Goal: Task Accomplishment & Management: Manage account settings

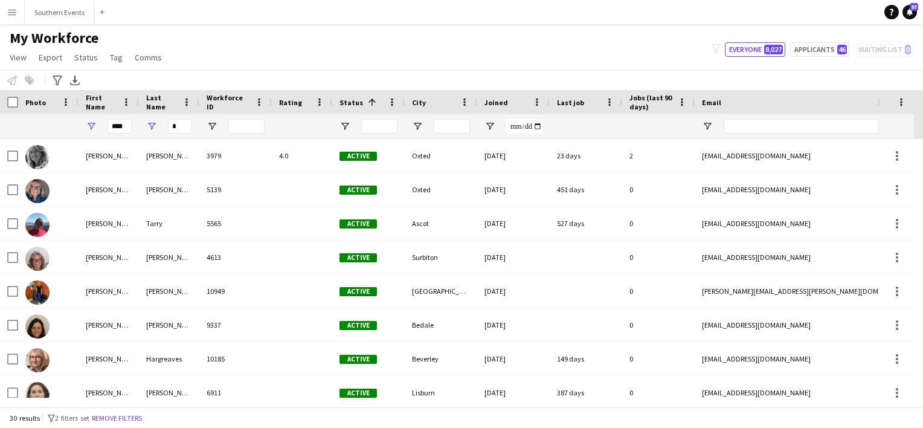
click at [8, 15] on app-icon "Menu" at bounding box center [12, 12] width 10 height 10
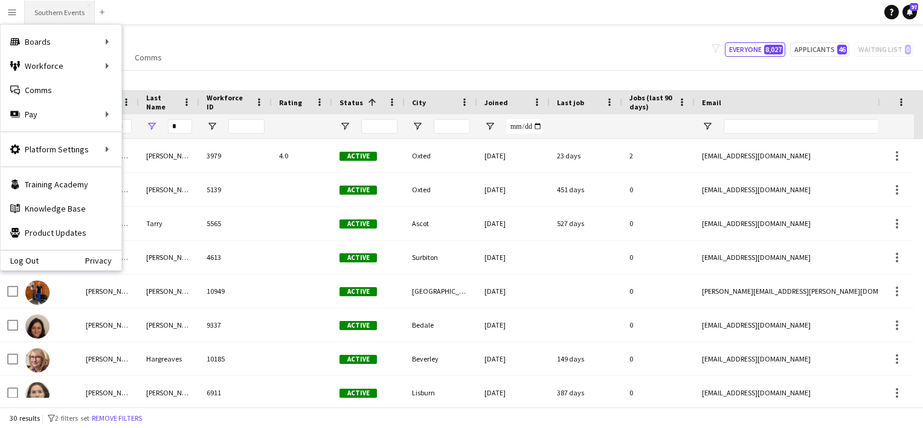
click at [70, 15] on button "Southern Events Close" at bounding box center [60, 13] width 70 height 24
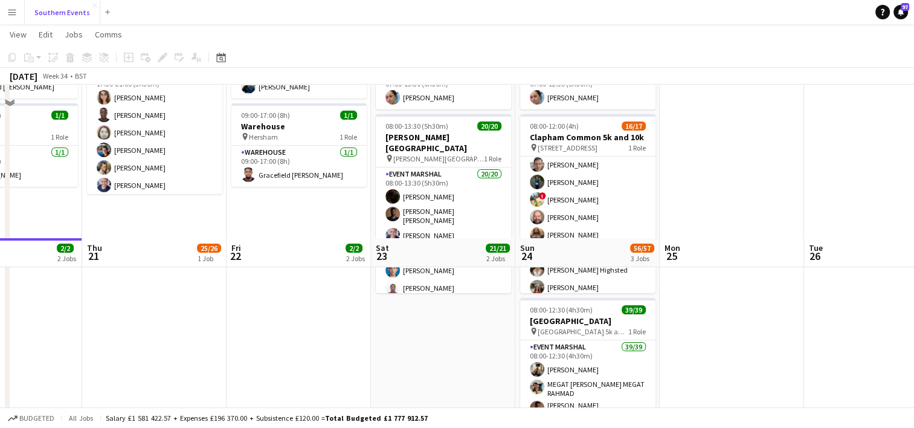
scroll to position [301, 0]
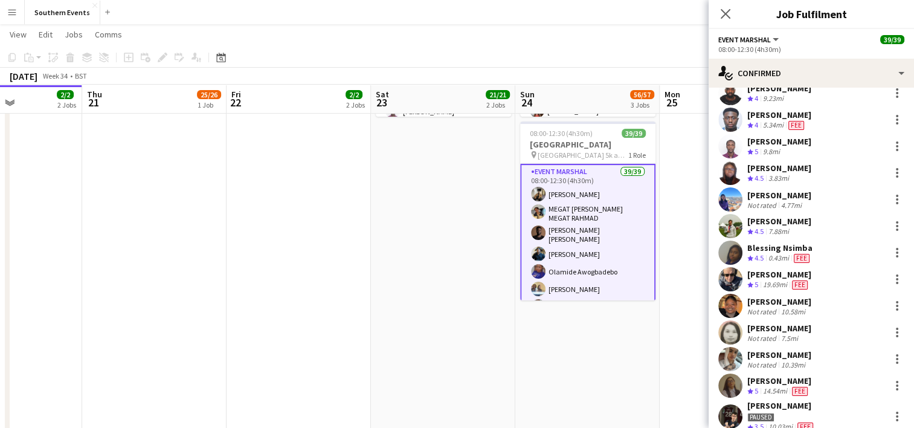
scroll to position [527, 0]
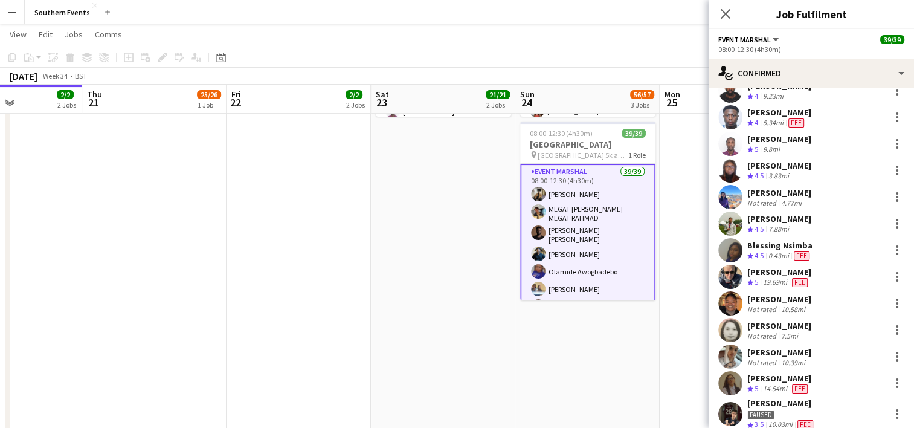
click at [733, 246] on app-user-avatar at bounding box center [730, 250] width 24 height 24
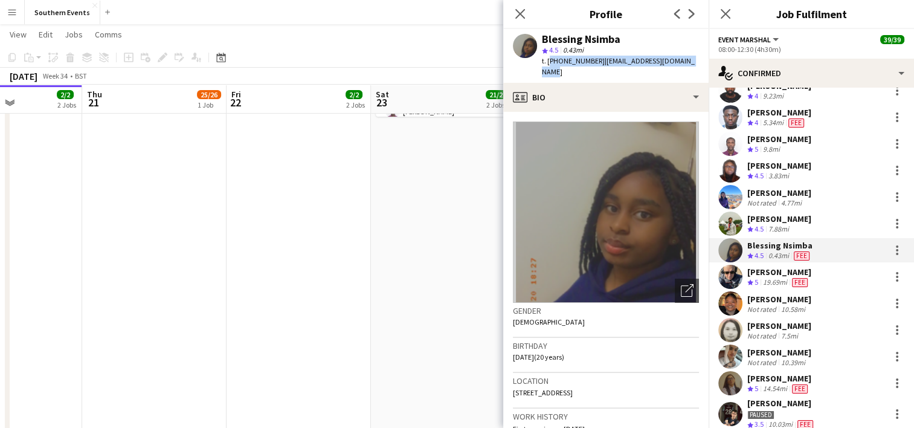
drag, startPoint x: 548, startPoint y: 61, endPoint x: 702, endPoint y: 61, distance: 153.4
click at [702, 61] on app-profile-header "Blessing Nsimba star 4.5 0.43mi t. [PHONE_NUMBER] | [EMAIL_ADDRESS][DOMAIN_NAME]" at bounding box center [605, 56] width 205 height 54
copy div "[PHONE_NUMBER] | [EMAIL_ADDRESS][DOMAIN_NAME]"
click at [522, 11] on icon at bounding box center [519, 13] width 11 height 11
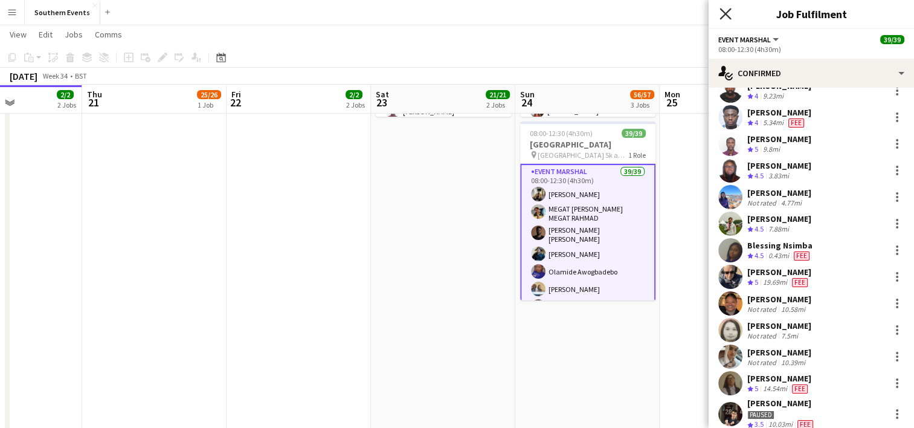
click at [724, 13] on icon at bounding box center [724, 13] width 11 height 11
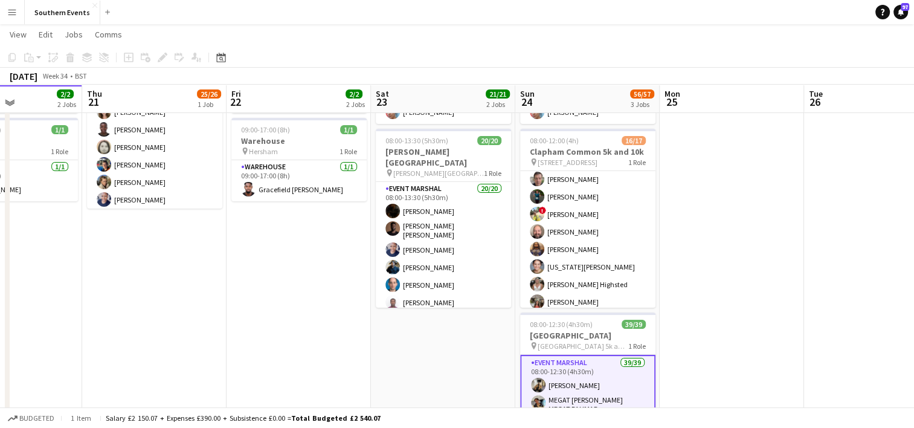
scroll to position [110, 0]
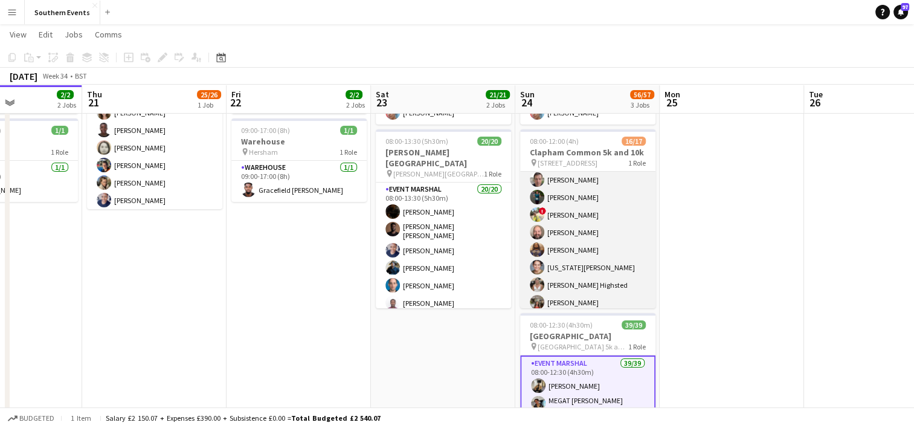
click at [604, 220] on app-card-role "Event Marshal 91A 16/17 08:00-12:00 (4h) [PERSON_NAME] [PERSON_NAME] ! [PERSON_…" at bounding box center [587, 170] width 135 height 321
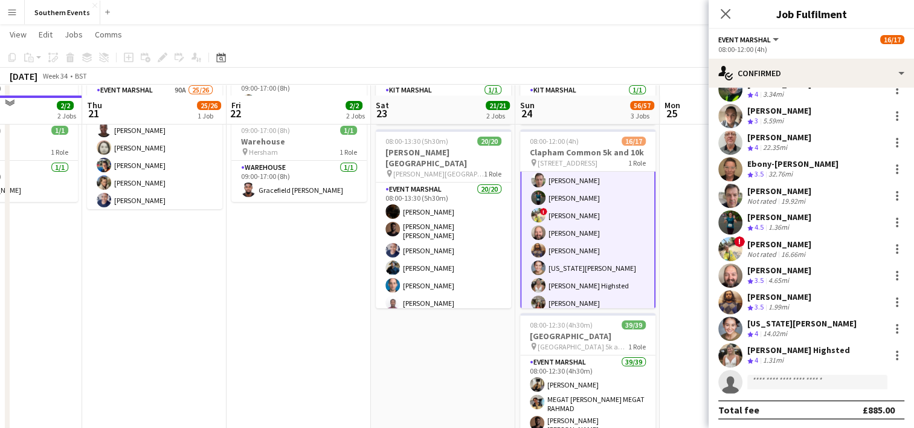
scroll to position [137, 0]
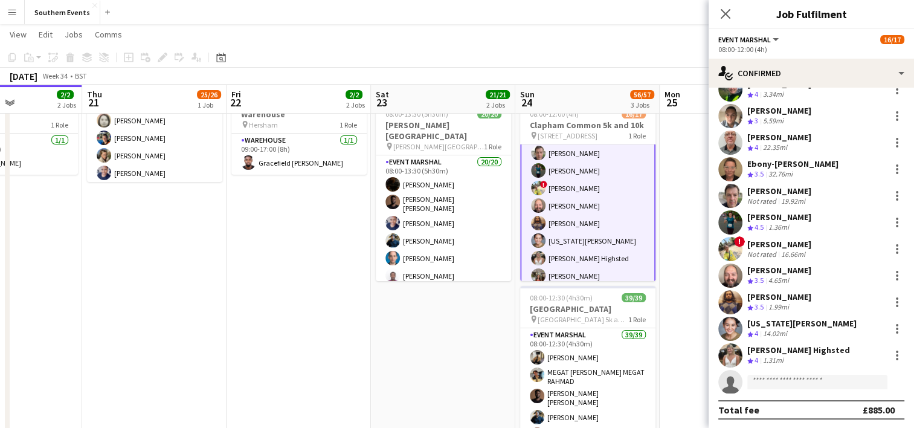
click at [795, 254] on div "16.66mi" at bounding box center [792, 253] width 29 height 9
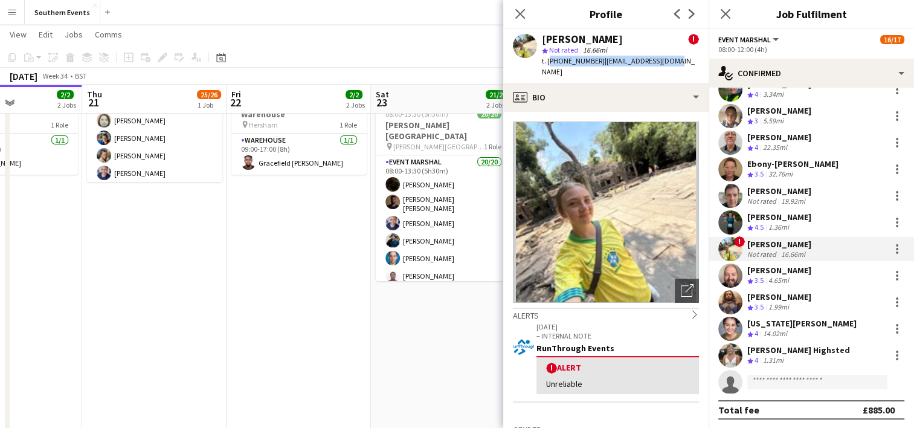
drag, startPoint x: 546, startPoint y: 59, endPoint x: 671, endPoint y: 63, distance: 124.5
click at [671, 63] on div "[PERSON_NAME] ! star Not rated 16.66mi t. [PHONE_NUMBER] | [EMAIL_ADDRESS][DOMA…" at bounding box center [605, 56] width 205 height 54
copy div "[PHONE_NUMBER] | [EMAIL_ADDRESS][DOMAIN_NAME]"
click at [519, 15] on icon at bounding box center [519, 13] width 11 height 11
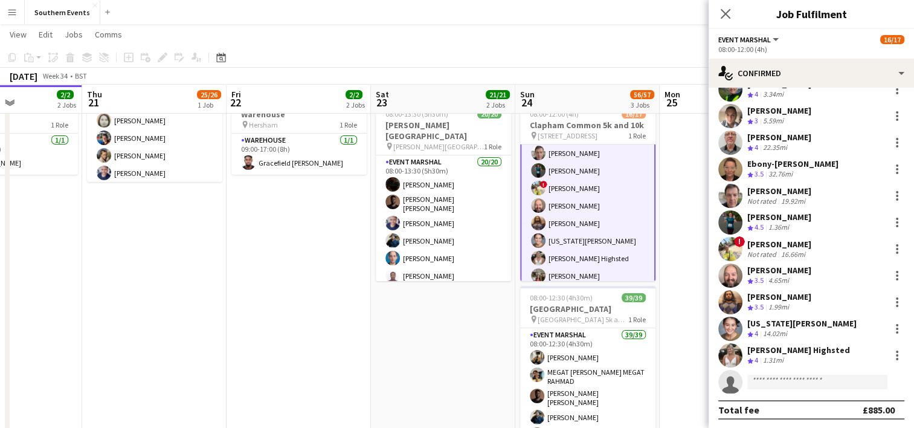
click at [14, 19] on button "Menu" at bounding box center [12, 12] width 24 height 24
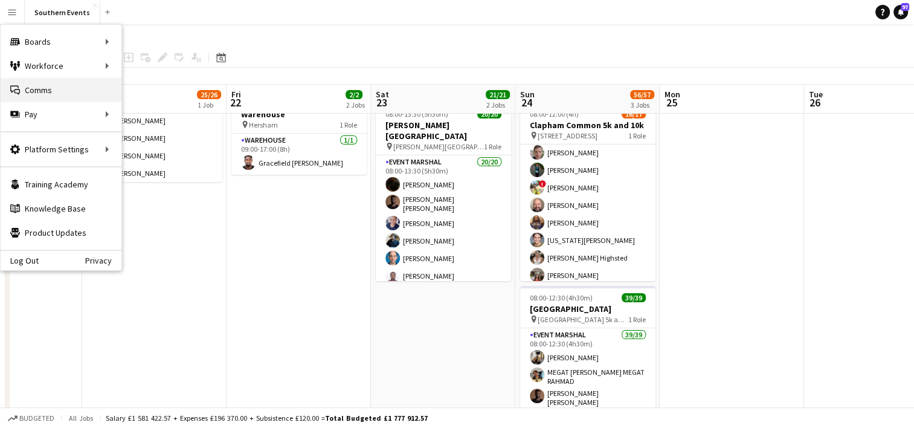
click at [71, 87] on link "Comms Comms" at bounding box center [61, 90] width 121 height 24
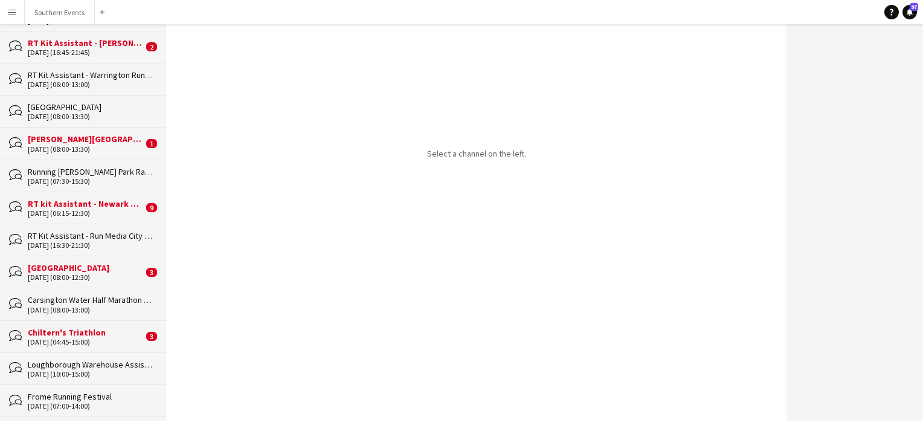
scroll to position [302, 0]
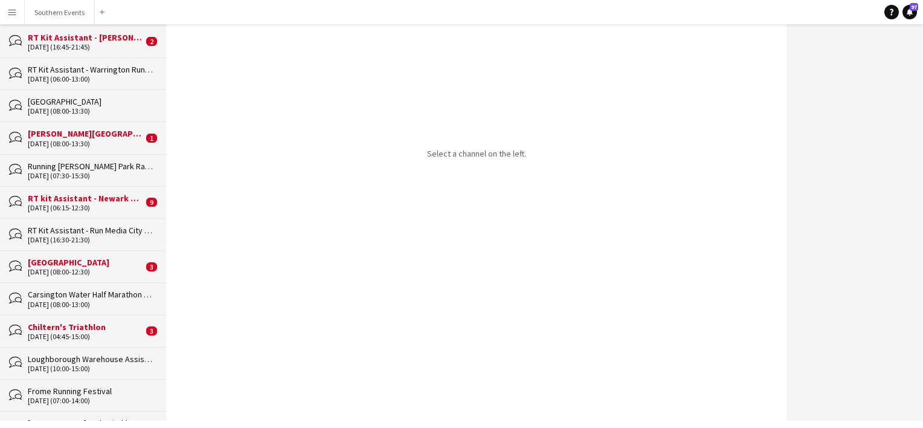
click at [99, 260] on div "[GEOGRAPHIC_DATA]" at bounding box center [85, 262] width 115 height 11
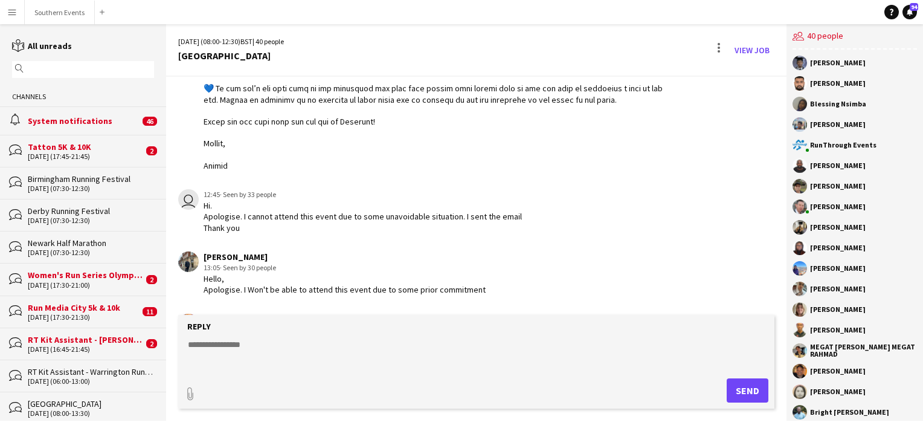
scroll to position [1528, 0]
click at [58, 14] on button "Southern Events Close" at bounding box center [60, 13] width 70 height 24
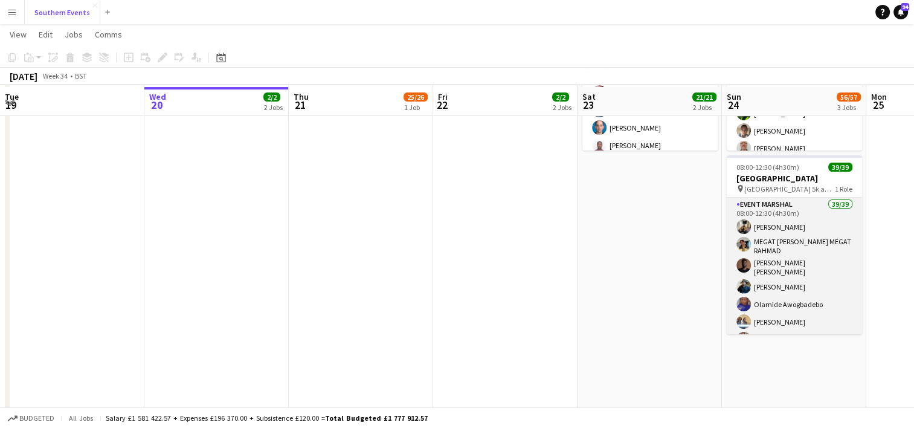
scroll to position [270, 0]
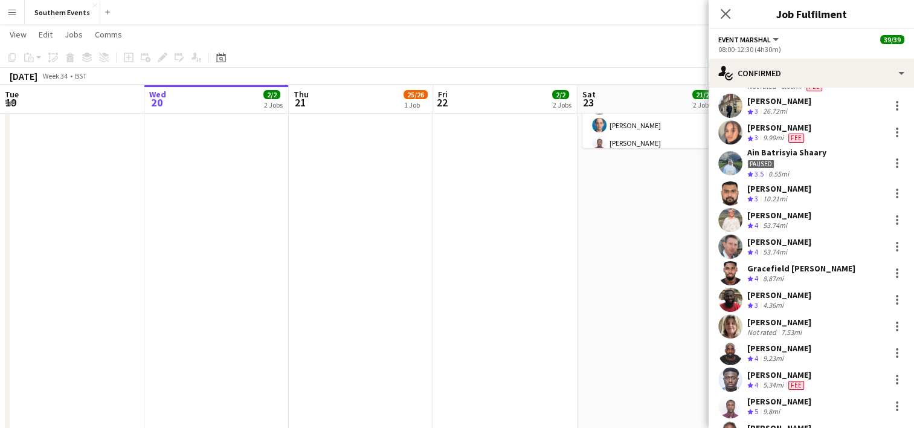
scroll to position [266, 0]
click at [889, 101] on div at bounding box center [896, 104] width 14 height 14
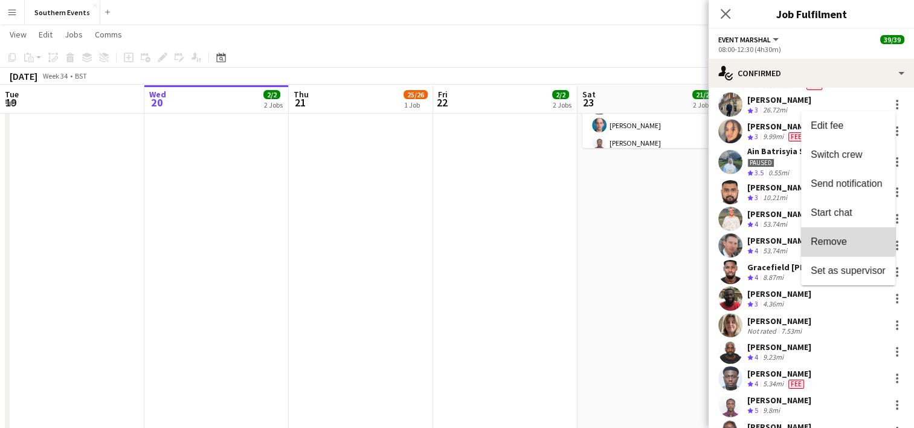
click at [834, 238] on span "Remove" at bounding box center [828, 241] width 36 height 10
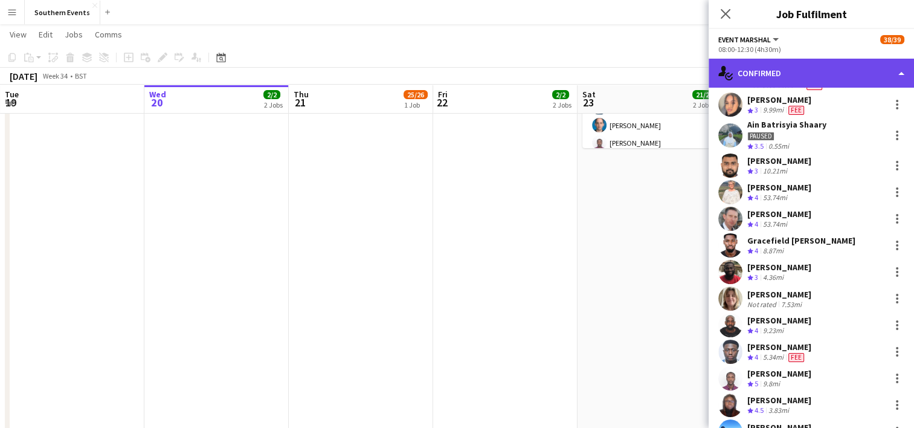
click at [807, 75] on div "single-neutral-actions-check-2 Confirmed" at bounding box center [810, 73] width 205 height 29
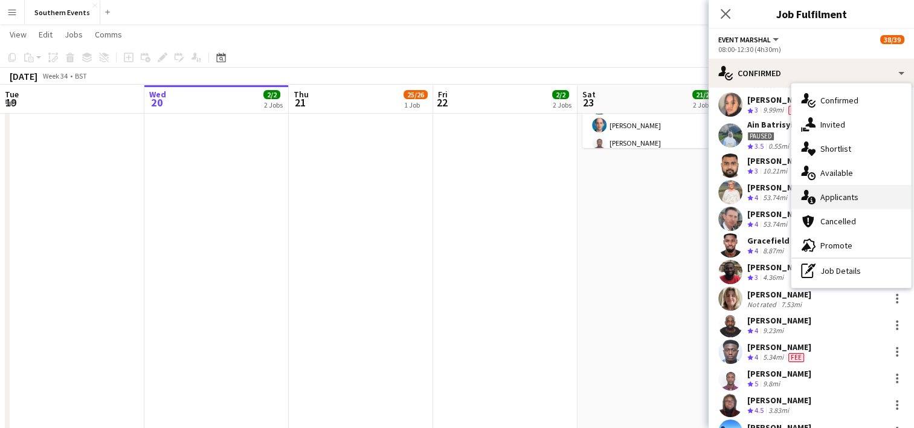
click at [841, 197] on div "single-neutral-actions-information Applicants" at bounding box center [851, 197] width 120 height 24
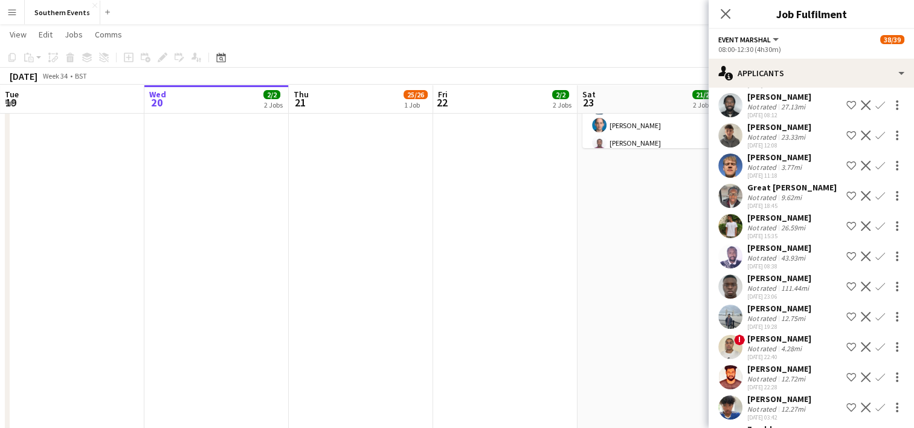
scroll to position [1918, 0]
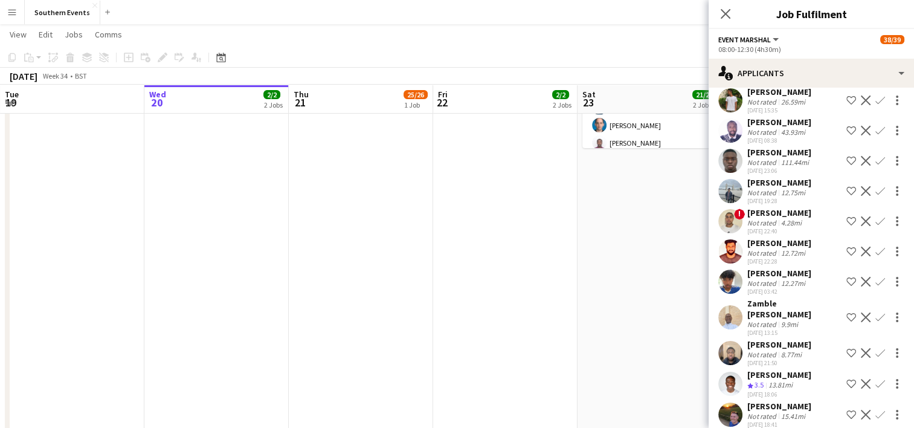
click at [875, 409] on app-icon "Confirm" at bounding box center [880, 414] width 10 height 10
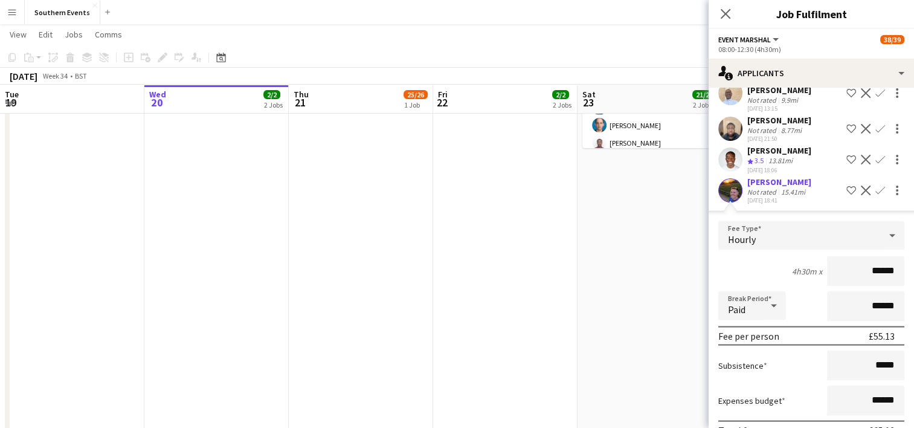
scroll to position [2191, 0]
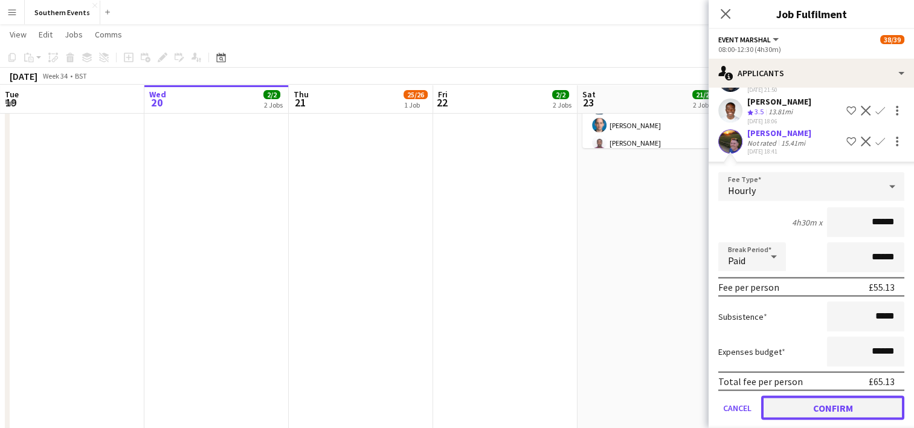
click at [799, 398] on button "Confirm" at bounding box center [832, 407] width 143 height 24
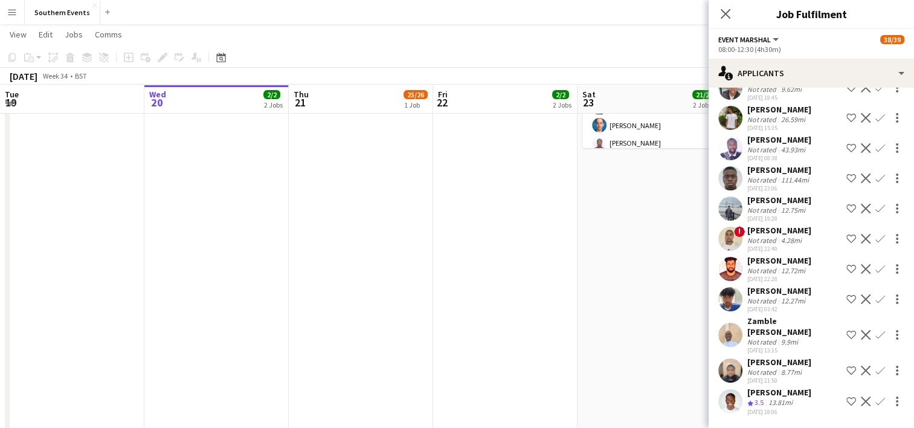
scroll to position [1888, 0]
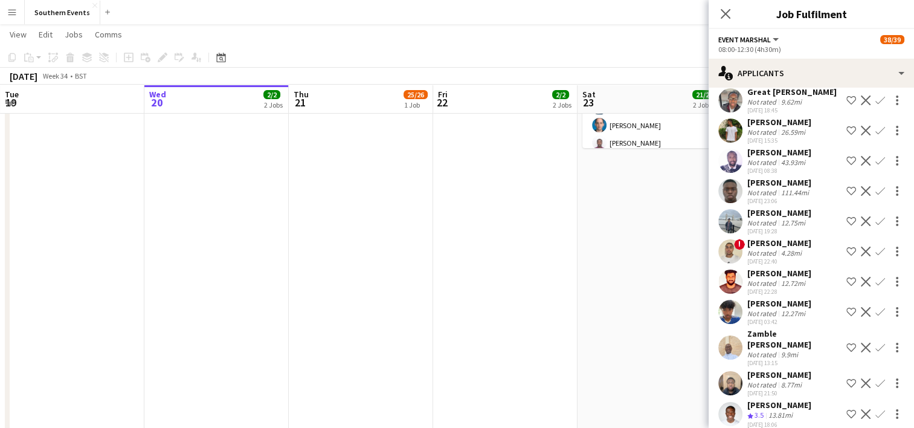
click at [622, 286] on app-date-cell "07:00-13:30 (6h30m) 1/1 RT Kit Assistant - [PERSON_NAME][GEOGRAPHIC_DATA] pin […" at bounding box center [649, 178] width 144 height 626
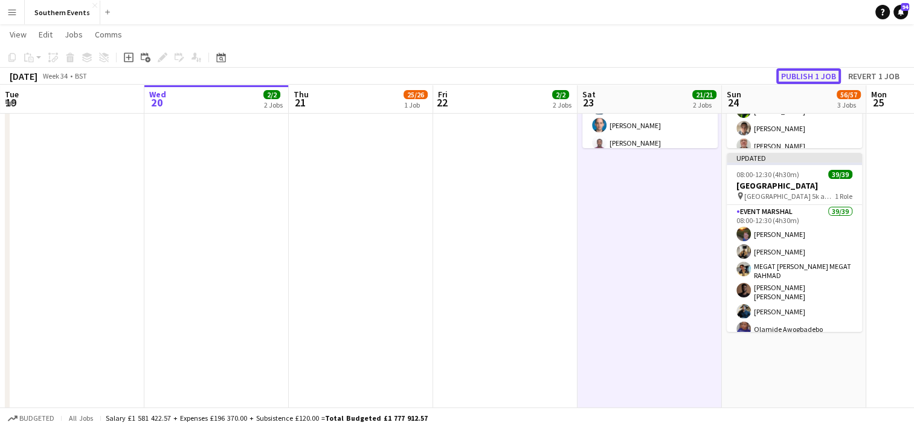
click at [792, 77] on button "Publish 1 job" at bounding box center [808, 76] width 65 height 16
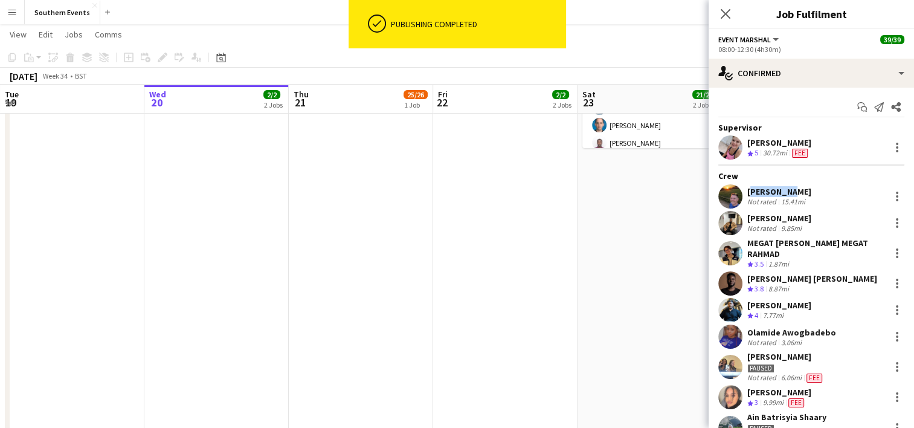
drag, startPoint x: 746, startPoint y: 192, endPoint x: 787, endPoint y: 192, distance: 41.7
click at [787, 192] on div "[PERSON_NAME] Not rated 15.41mi" at bounding box center [810, 196] width 205 height 24
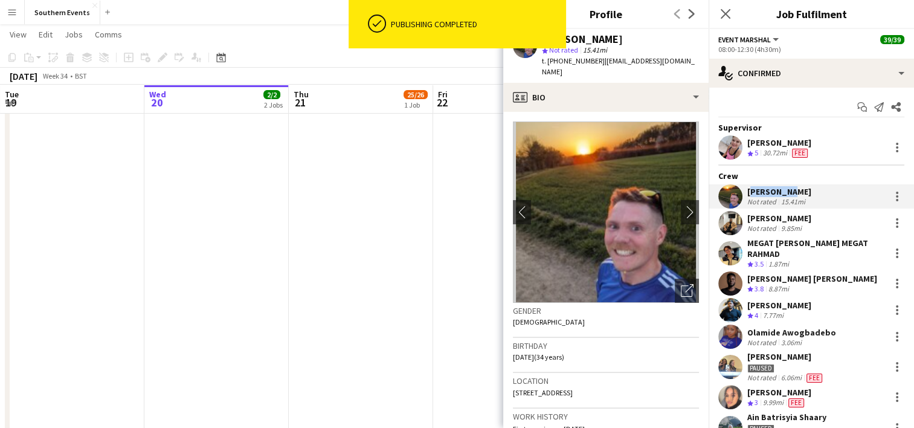
copy div "[PERSON_NAME]"
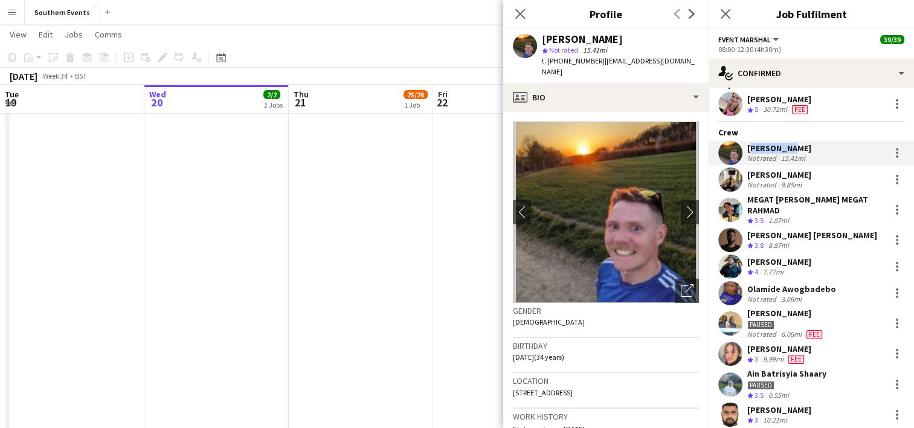
scroll to position [43, 0]
click at [732, 327] on app-user-avatar at bounding box center [730, 323] width 24 height 24
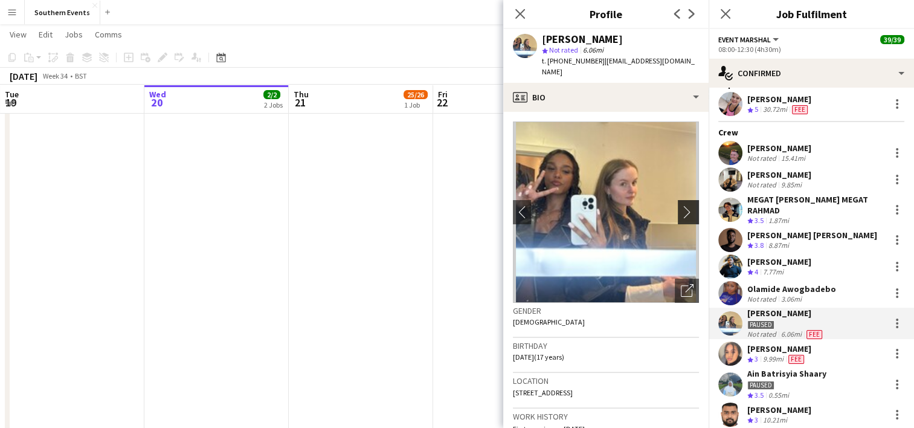
click at [681, 205] on app-icon "chevron-right" at bounding box center [690, 211] width 19 height 13
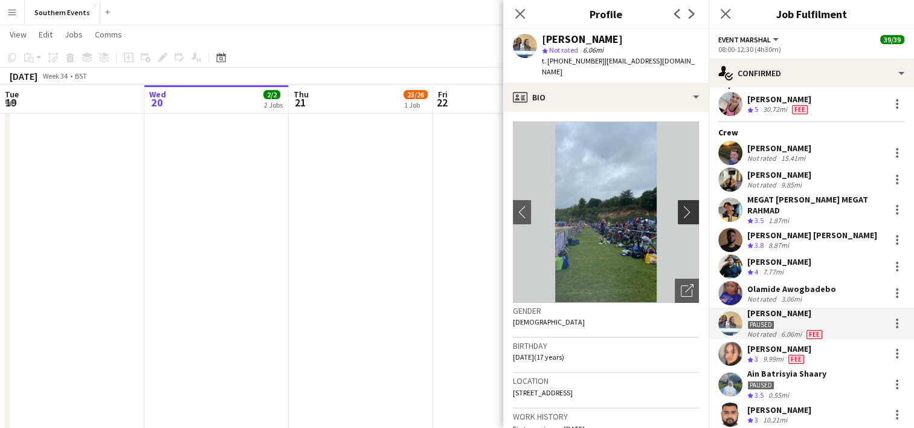
click at [681, 205] on app-icon "chevron-right" at bounding box center [690, 211] width 19 height 13
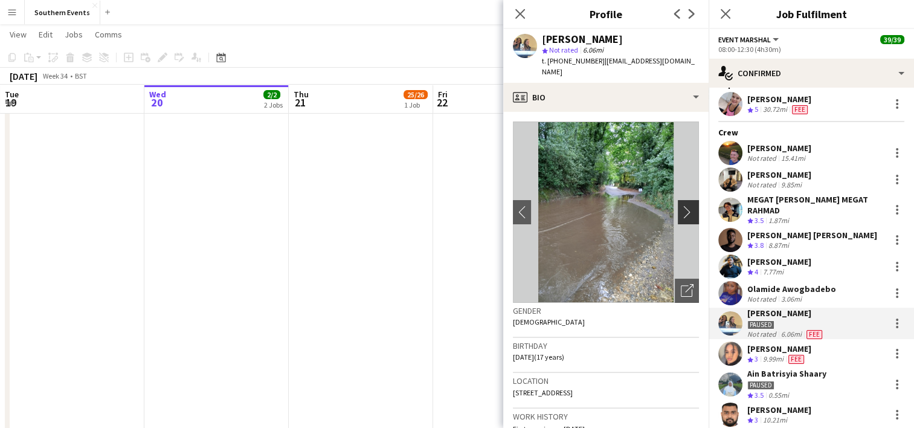
click at [681, 205] on app-icon "chevron-right" at bounding box center [690, 211] width 19 height 13
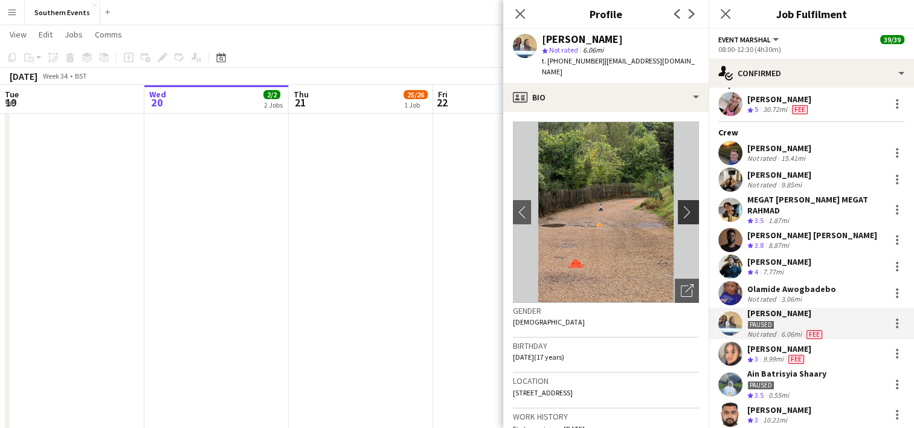
click at [681, 205] on app-icon "chevron-right" at bounding box center [690, 211] width 19 height 13
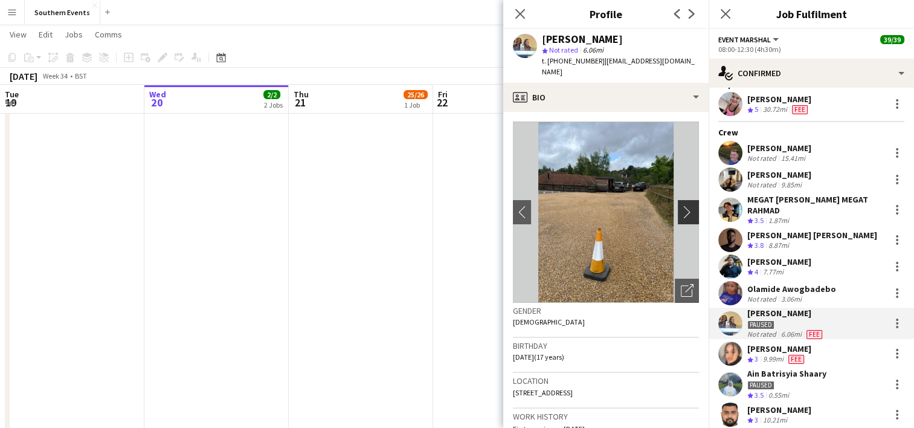
click at [681, 205] on app-icon "chevron-right" at bounding box center [690, 211] width 19 height 13
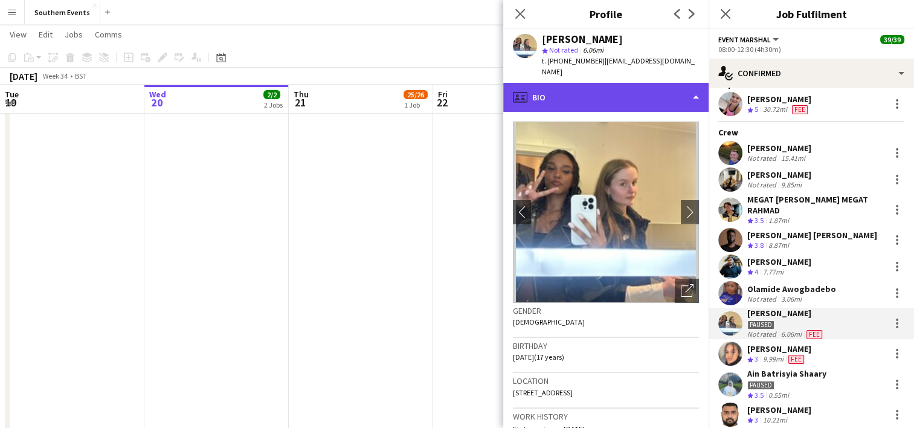
click at [600, 83] on div "profile Bio" at bounding box center [605, 97] width 205 height 29
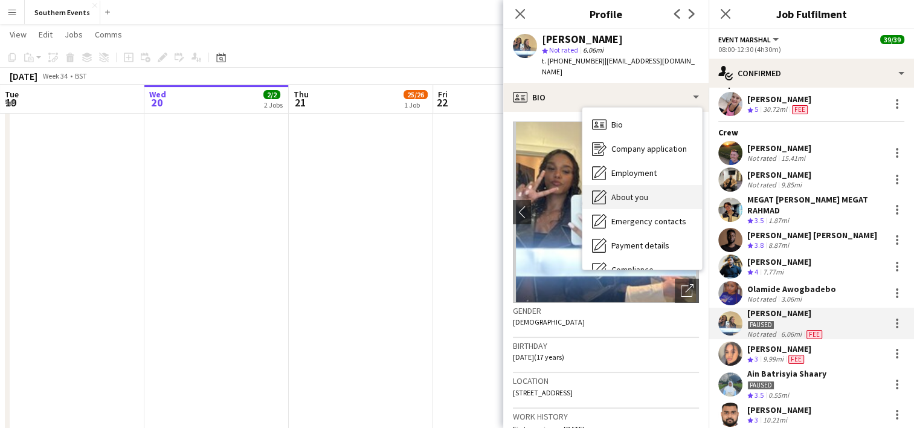
click at [628, 191] on span "About you" at bounding box center [629, 196] width 37 height 11
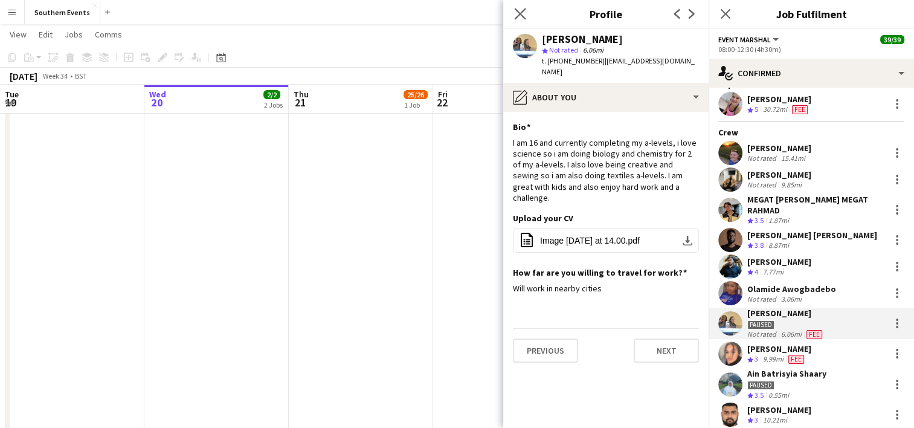
click at [517, 7] on app-icon "Close pop-in" at bounding box center [520, 14] width 18 height 18
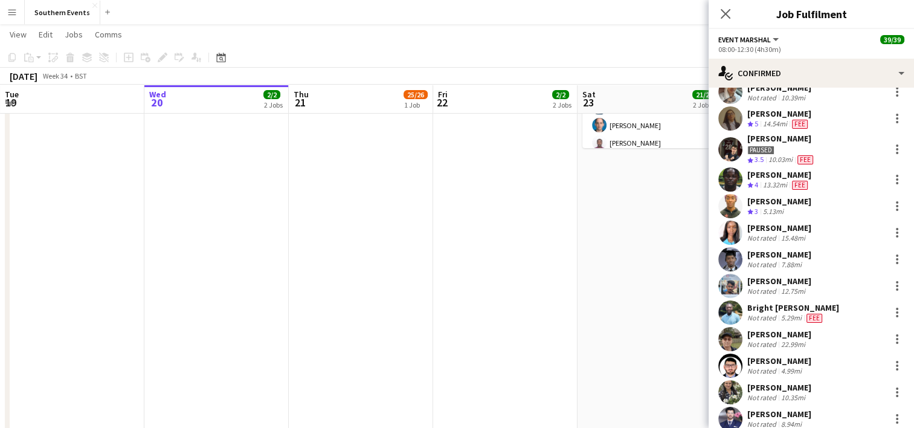
scroll to position [826, 0]
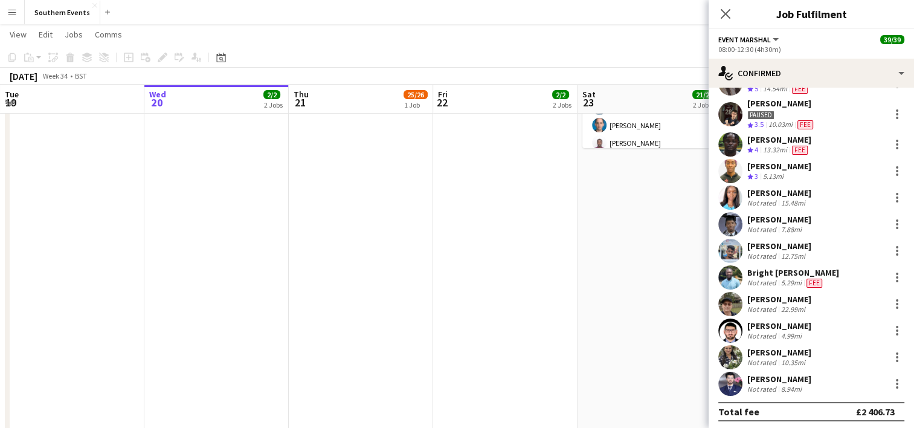
click at [732, 111] on app-user-avatar at bounding box center [730, 114] width 24 height 24
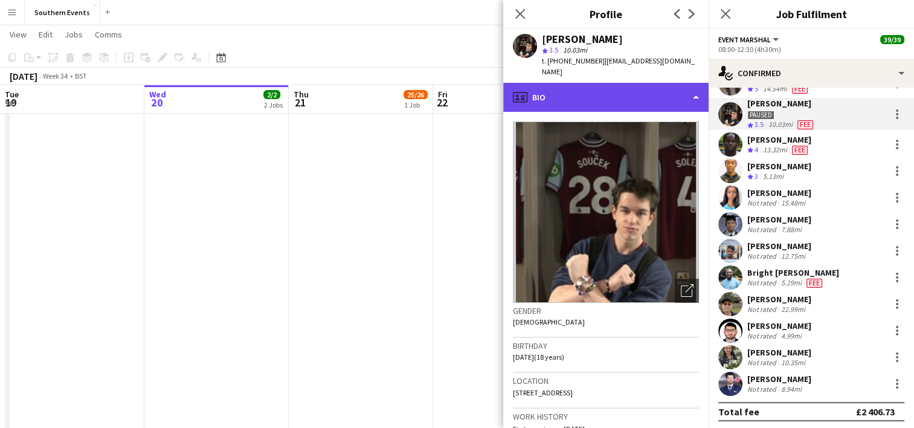
click at [617, 87] on div "profile Bio" at bounding box center [605, 97] width 205 height 29
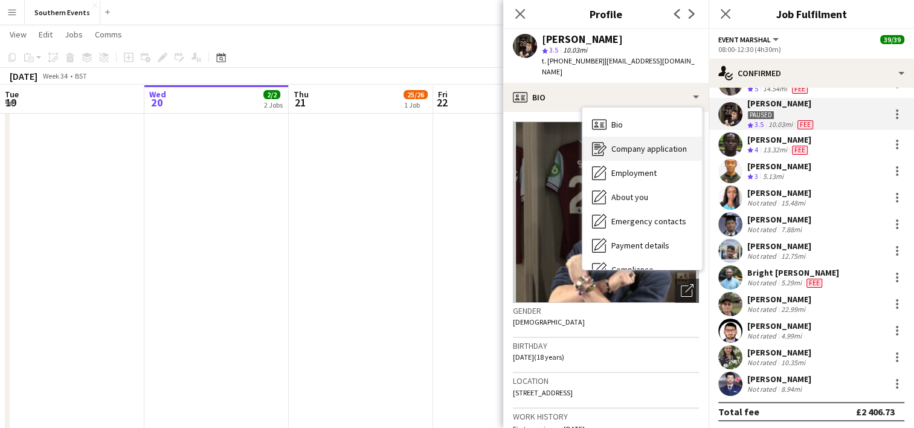
click at [642, 143] on span "Company application" at bounding box center [648, 148] width 75 height 11
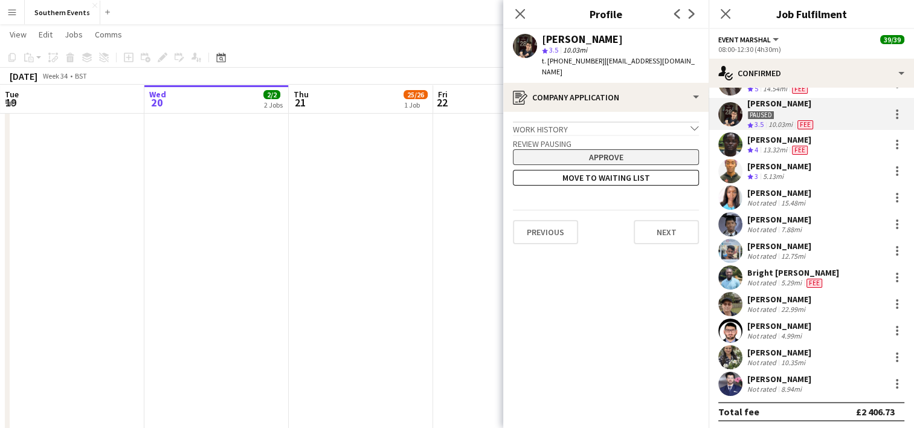
click at [625, 149] on button "Approve" at bounding box center [606, 157] width 186 height 16
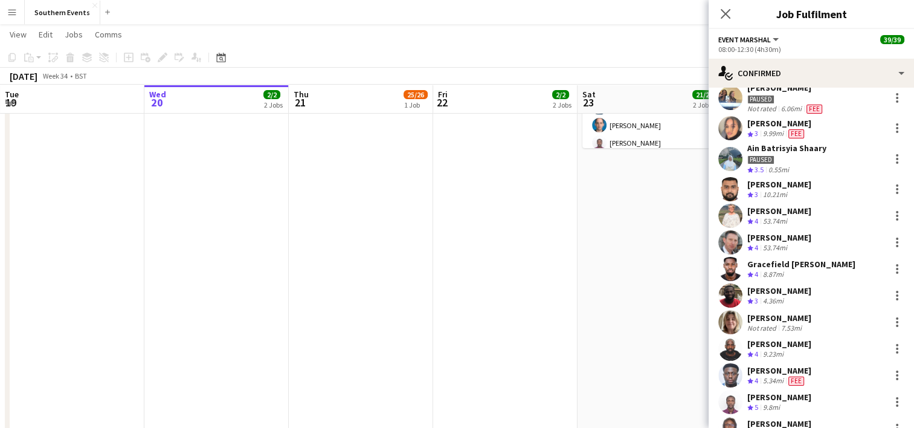
scroll to position [167, 0]
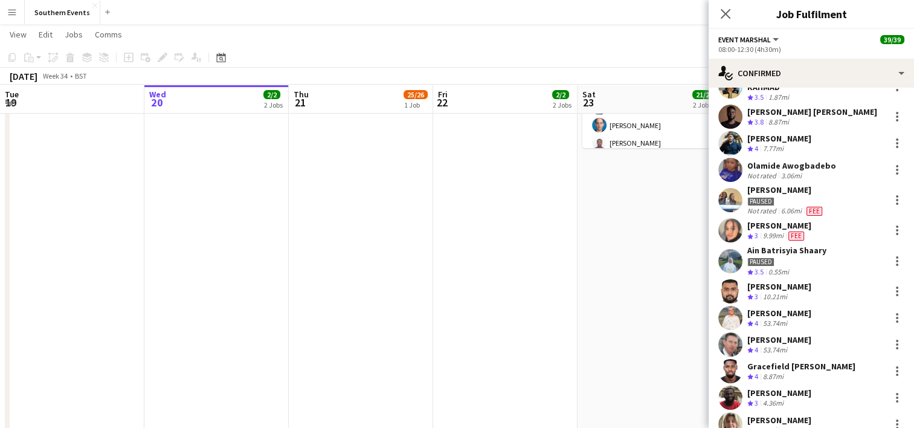
click at [723, 259] on app-user-avatar at bounding box center [730, 261] width 24 height 24
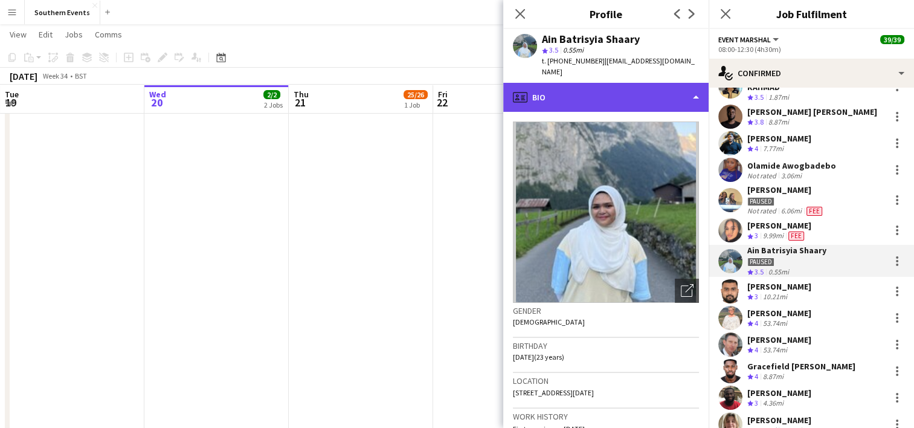
click at [616, 83] on div "profile Bio" at bounding box center [605, 97] width 205 height 29
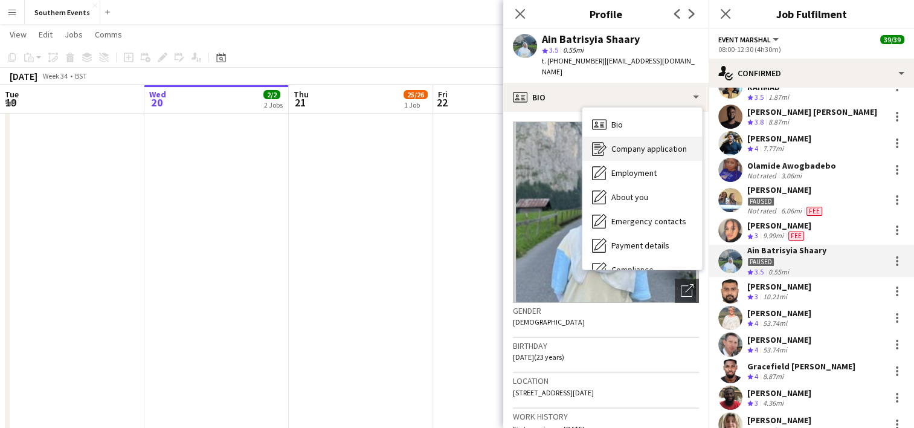
click at [638, 143] on span "Company application" at bounding box center [648, 148] width 75 height 11
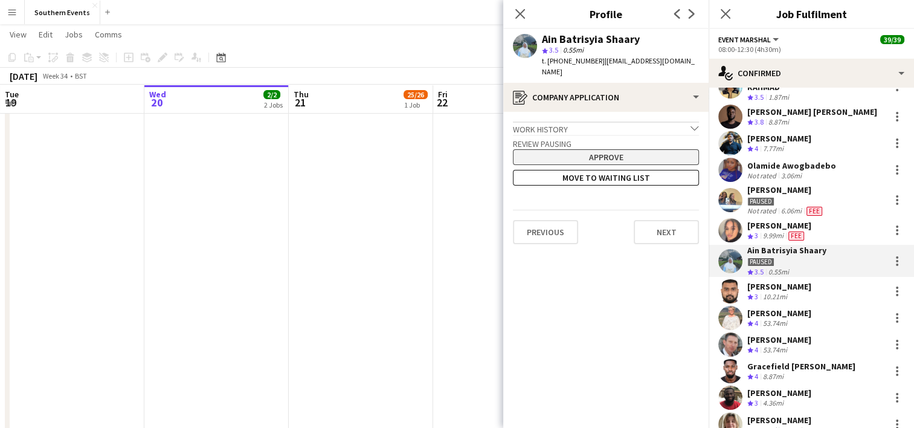
click at [613, 149] on button "Approve" at bounding box center [606, 157] width 186 height 16
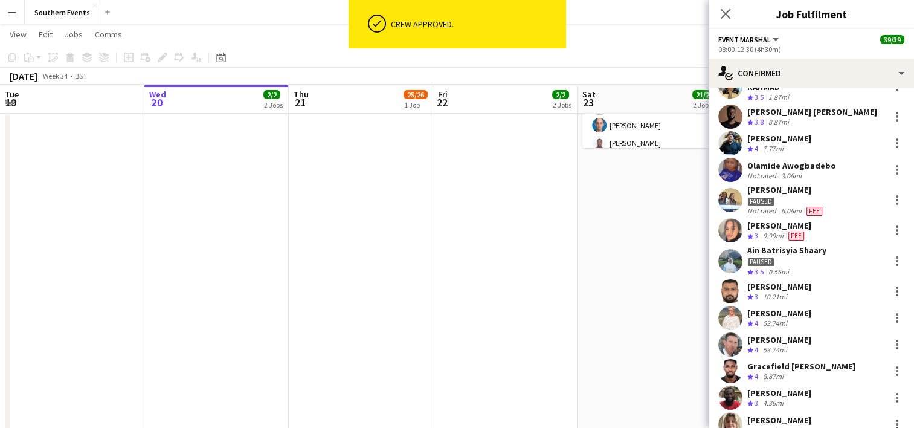
click at [736, 193] on app-user-avatar at bounding box center [730, 200] width 24 height 24
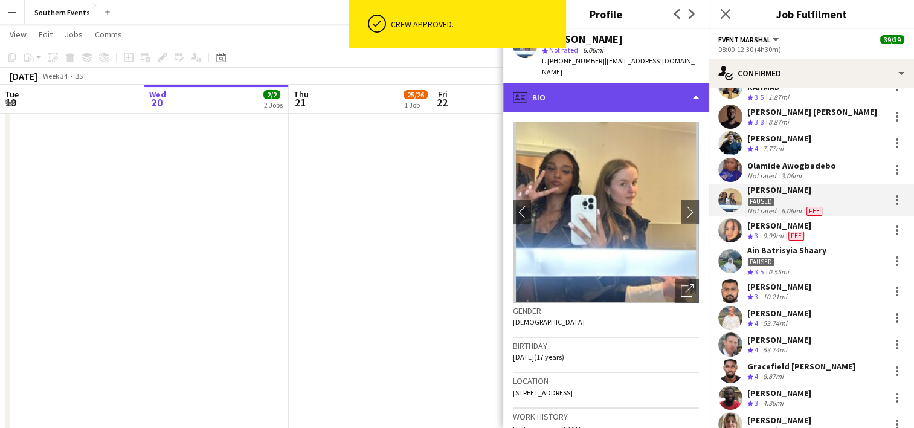
click at [627, 83] on div "profile Bio" at bounding box center [605, 97] width 205 height 29
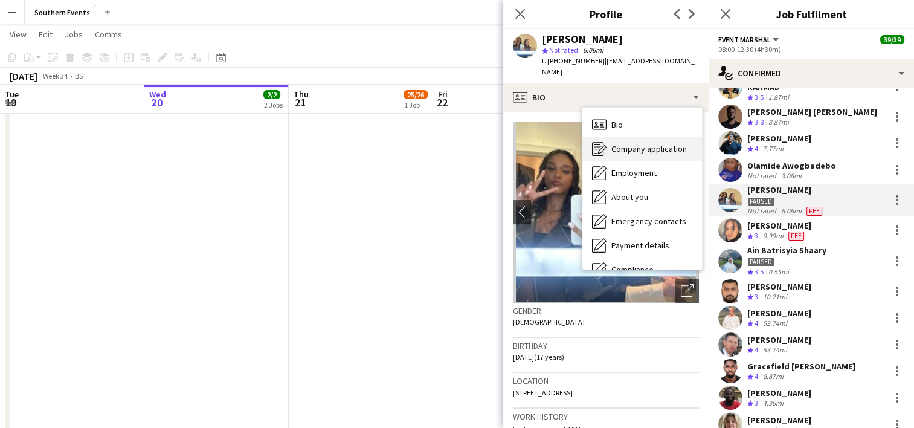
click at [630, 143] on span "Company application" at bounding box center [648, 148] width 75 height 11
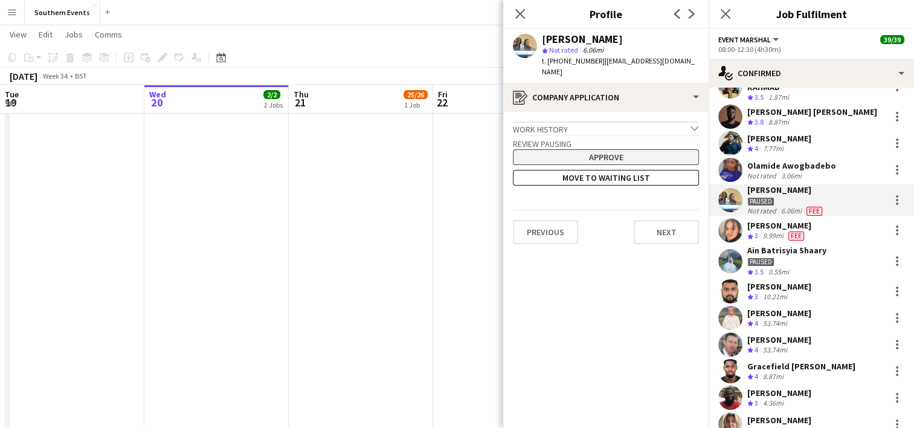
click at [600, 149] on button "Approve" at bounding box center [606, 157] width 186 height 16
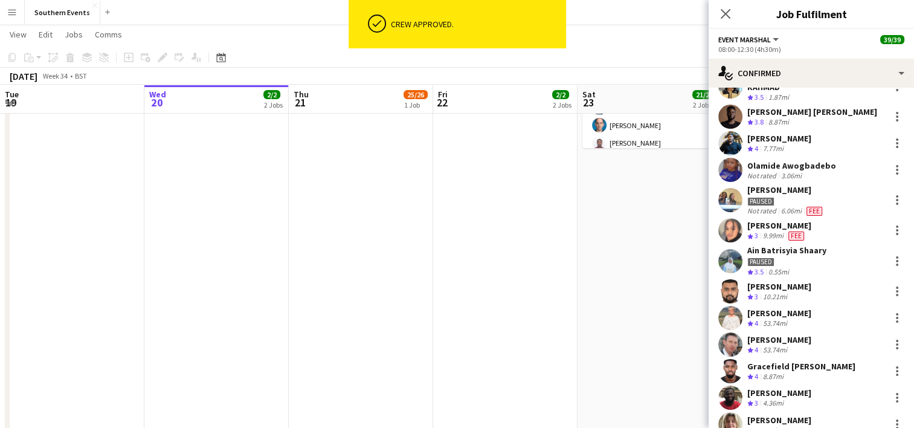
scroll to position [0, 0]
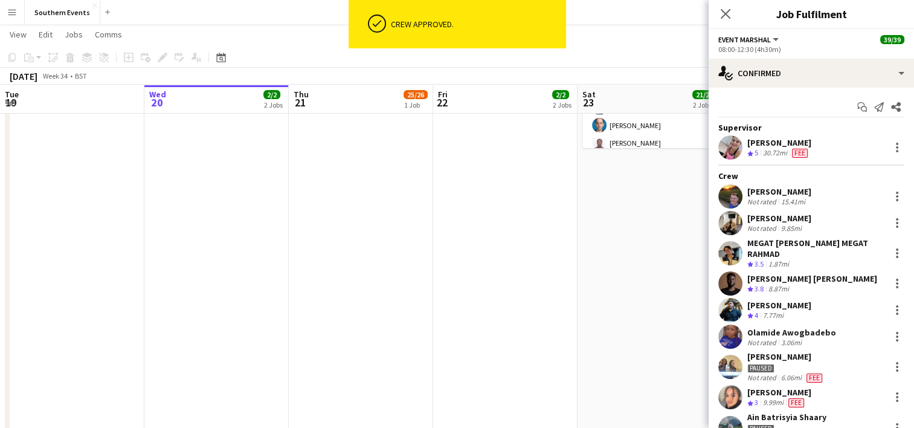
click at [622, 252] on app-date-cell "07:00-13:30 (6h30m) 1/1 RT Kit Assistant - [PERSON_NAME][GEOGRAPHIC_DATA] pin […" at bounding box center [649, 178] width 144 height 626
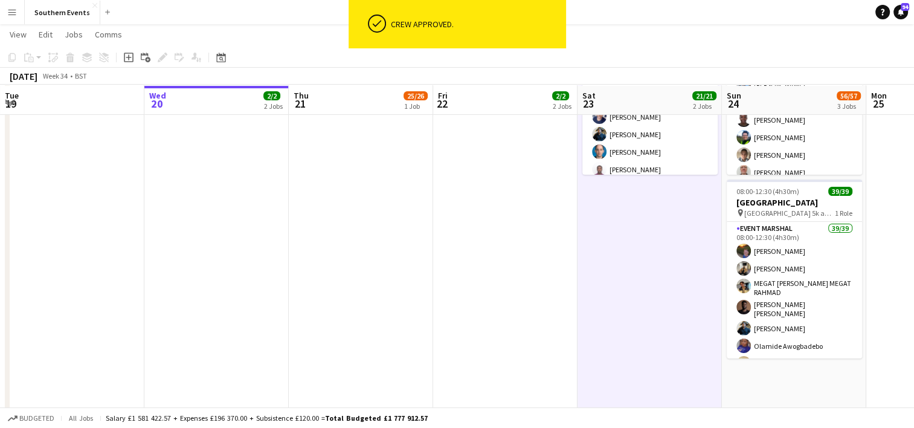
scroll to position [244, 0]
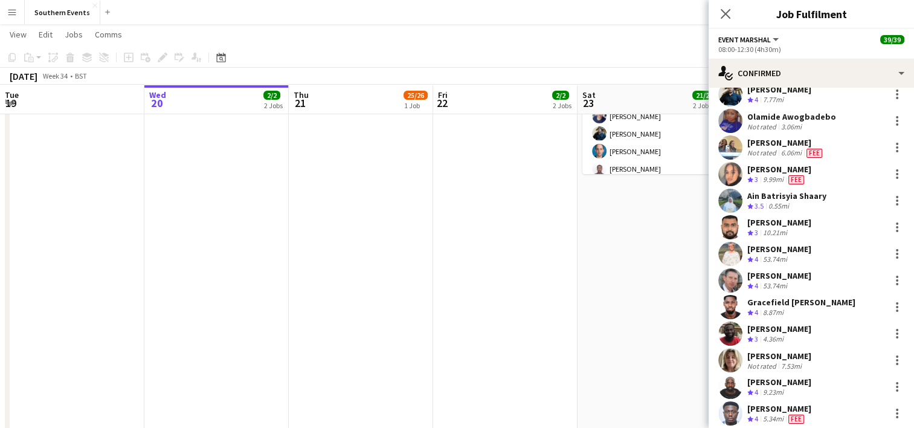
scroll to position [191, 0]
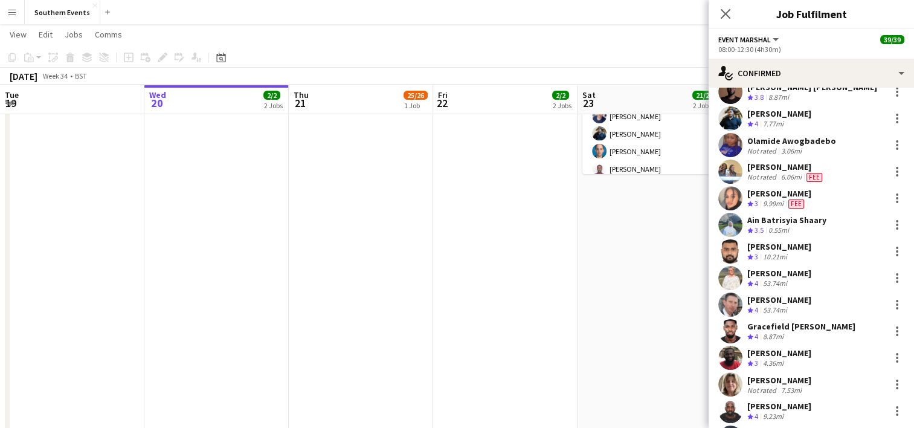
click at [636, 306] on app-date-cell "07:00-13:30 (6h30m) 1/1 RT Kit Assistant - [PERSON_NAME][GEOGRAPHIC_DATA] pin […" at bounding box center [649, 204] width 144 height 626
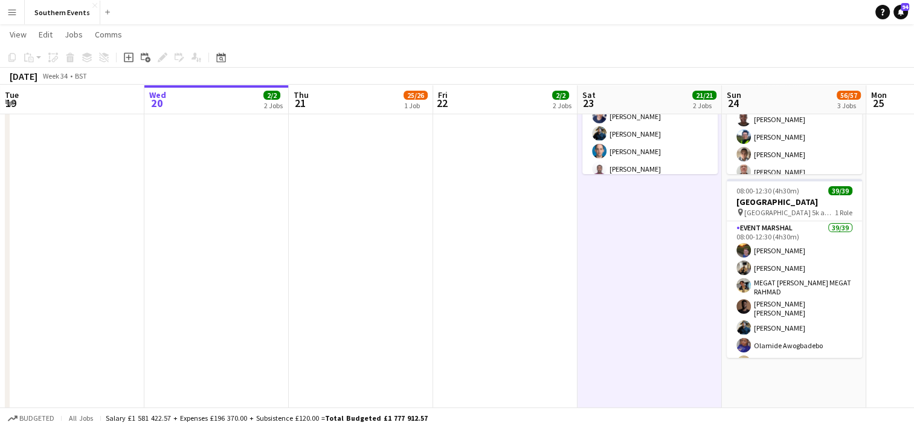
click at [12, 11] on app-icon "Menu" at bounding box center [12, 12] width 10 height 10
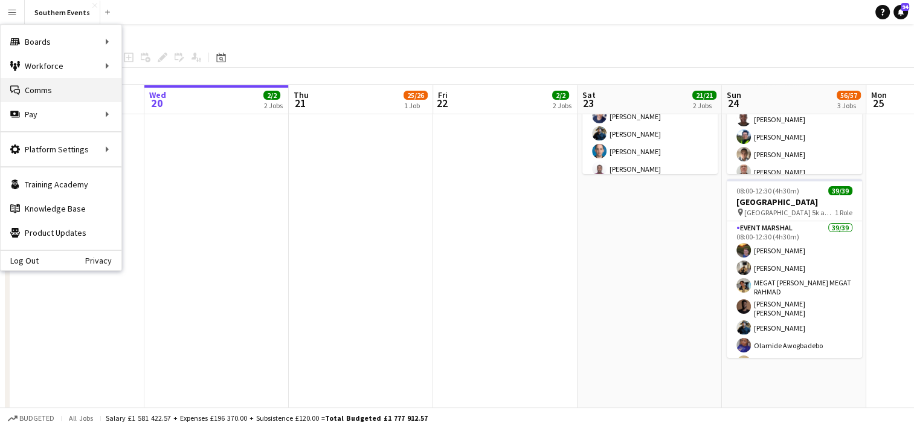
click at [57, 89] on link "Comms Comms" at bounding box center [61, 90] width 121 height 24
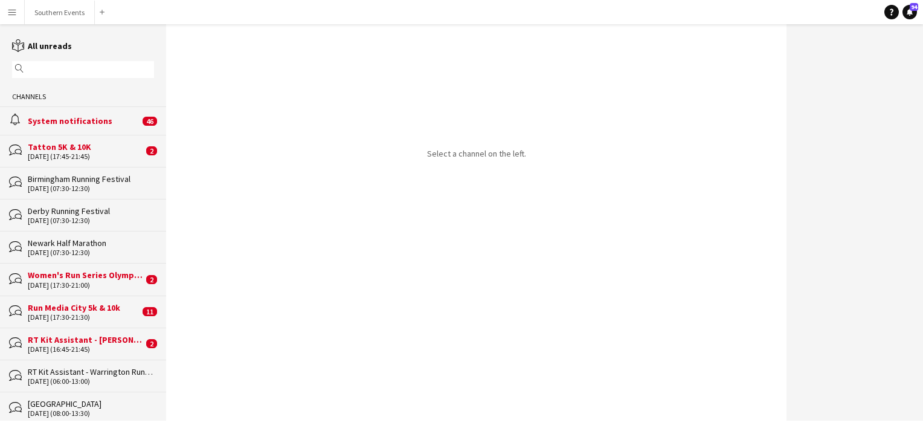
drag, startPoint x: 55, startPoint y: 77, endPoint x: 43, endPoint y: 71, distance: 13.0
click at [43, 71] on div "magnifier" at bounding box center [83, 69] width 142 height 17
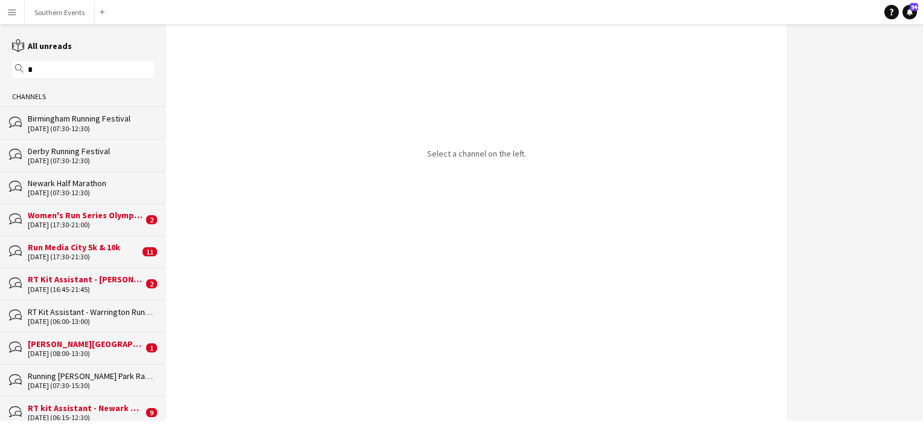
click at [43, 71] on input "*" at bounding box center [89, 69] width 124 height 11
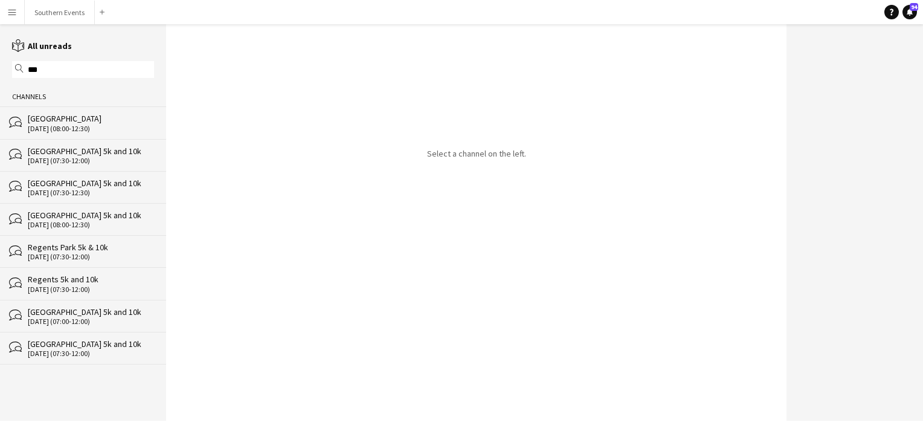
type input "***"
click at [63, 126] on div "[DATE] (08:00-12:30)" at bounding box center [91, 128] width 126 height 8
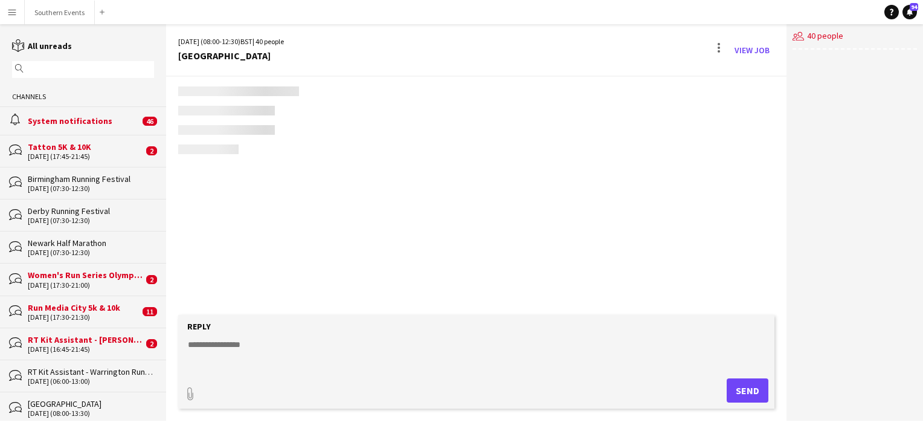
scroll to position [1700, 0]
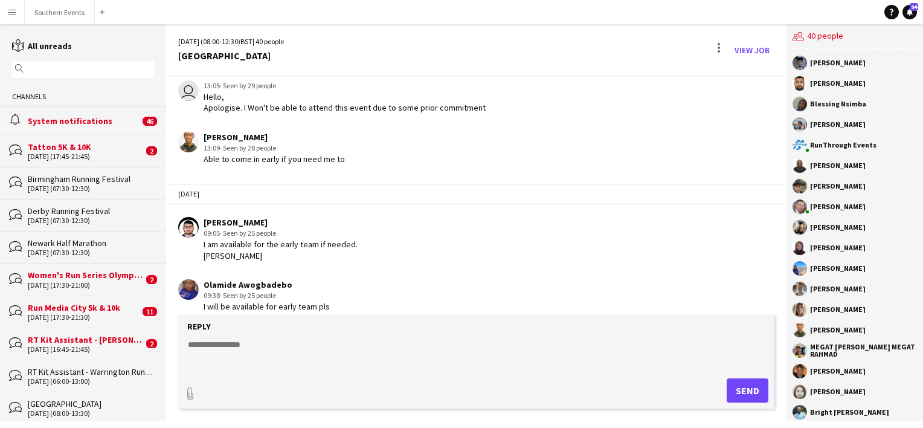
click at [68, 73] on input "text" at bounding box center [89, 69] width 124 height 11
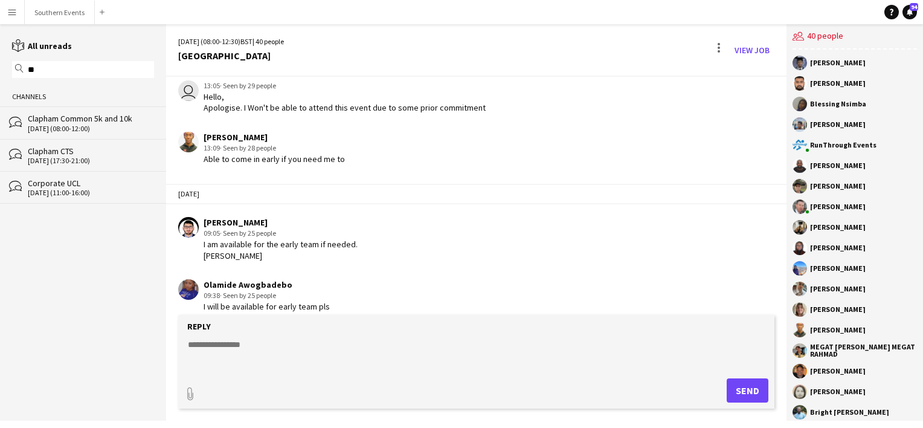
type input "**"
click at [71, 126] on div "[DATE] (08:00-12:00)" at bounding box center [91, 128] width 126 height 8
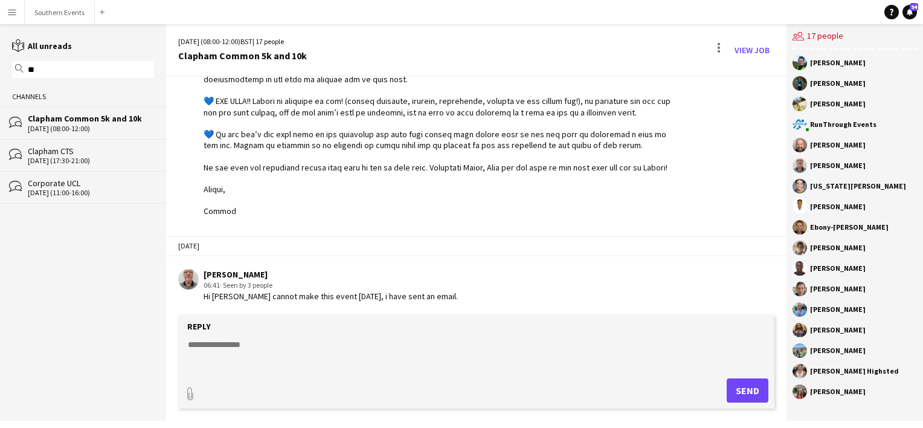
scroll to position [1396, 0]
click at [66, 18] on button "Southern Events Close" at bounding box center [60, 13] width 70 height 24
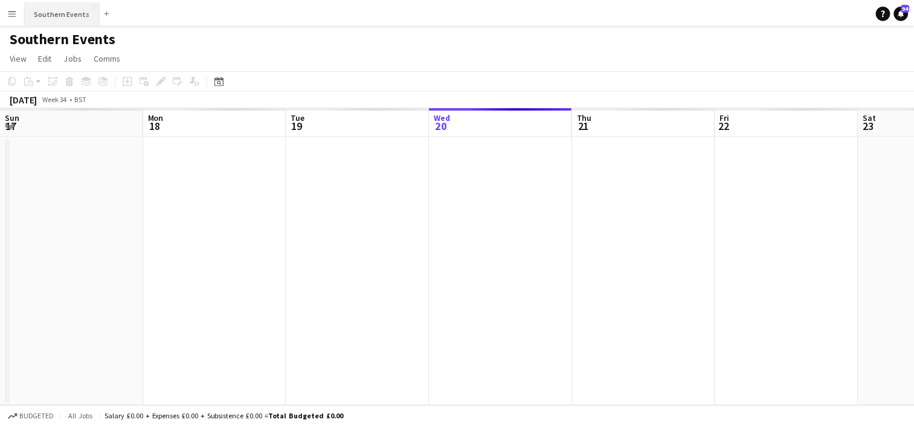
scroll to position [0, 289]
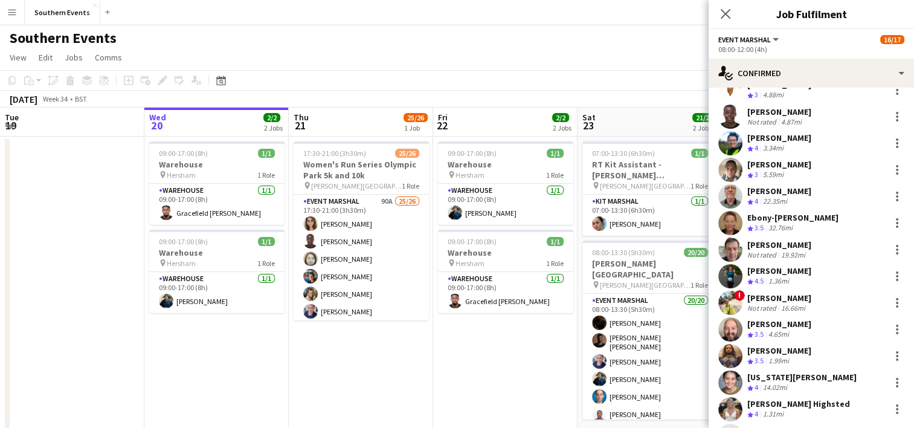
scroll to position [159, 0]
click at [891, 198] on div at bounding box center [896, 196] width 14 height 14
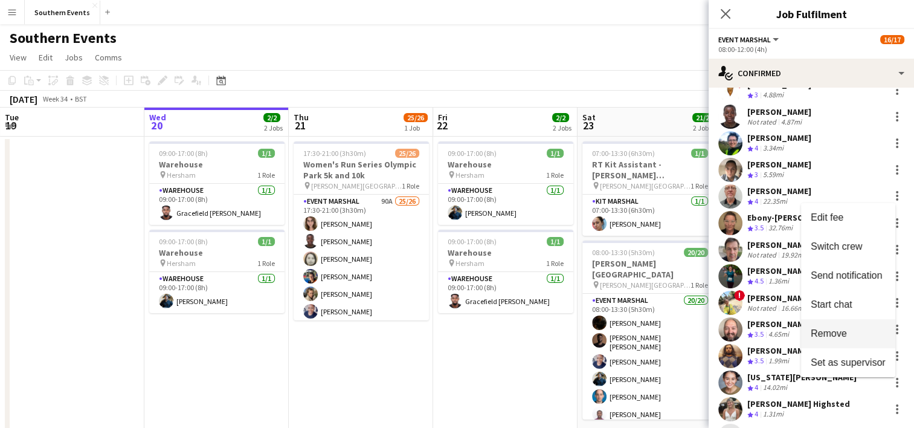
click at [845, 343] on button "Remove" at bounding box center [848, 333] width 94 height 29
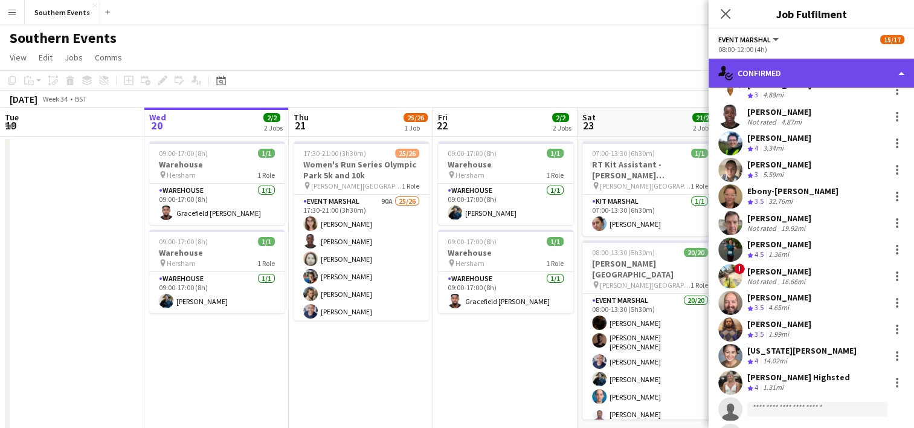
click at [762, 75] on div "single-neutral-actions-check-2 Confirmed" at bounding box center [810, 73] width 205 height 29
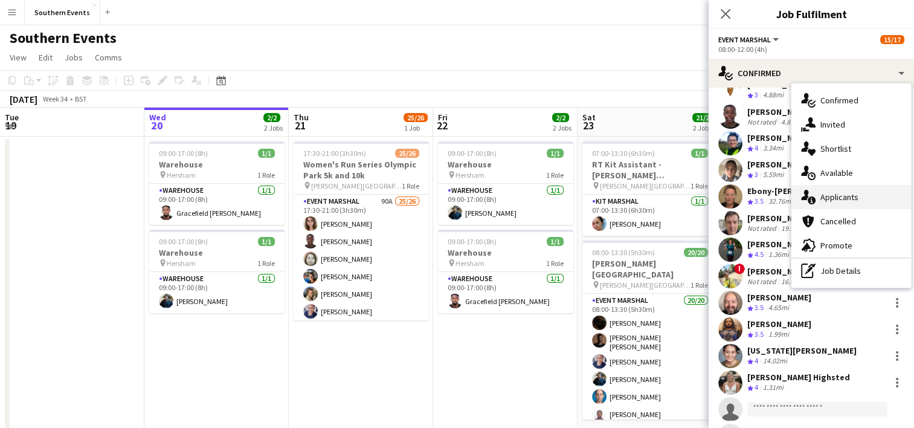
click at [828, 200] on div "single-neutral-actions-information Applicants" at bounding box center [851, 197] width 120 height 24
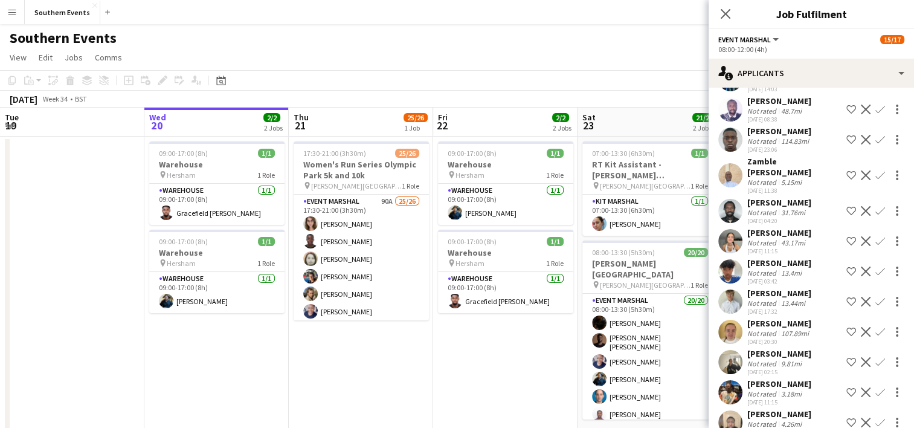
scroll to position [2014, 0]
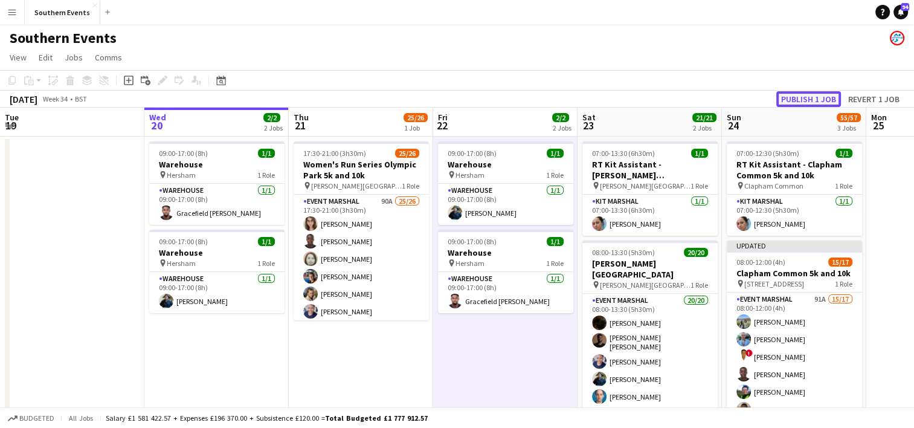
click at [789, 96] on button "Publish 1 job" at bounding box center [808, 99] width 65 height 16
